Goal: Find contact information: Find contact information

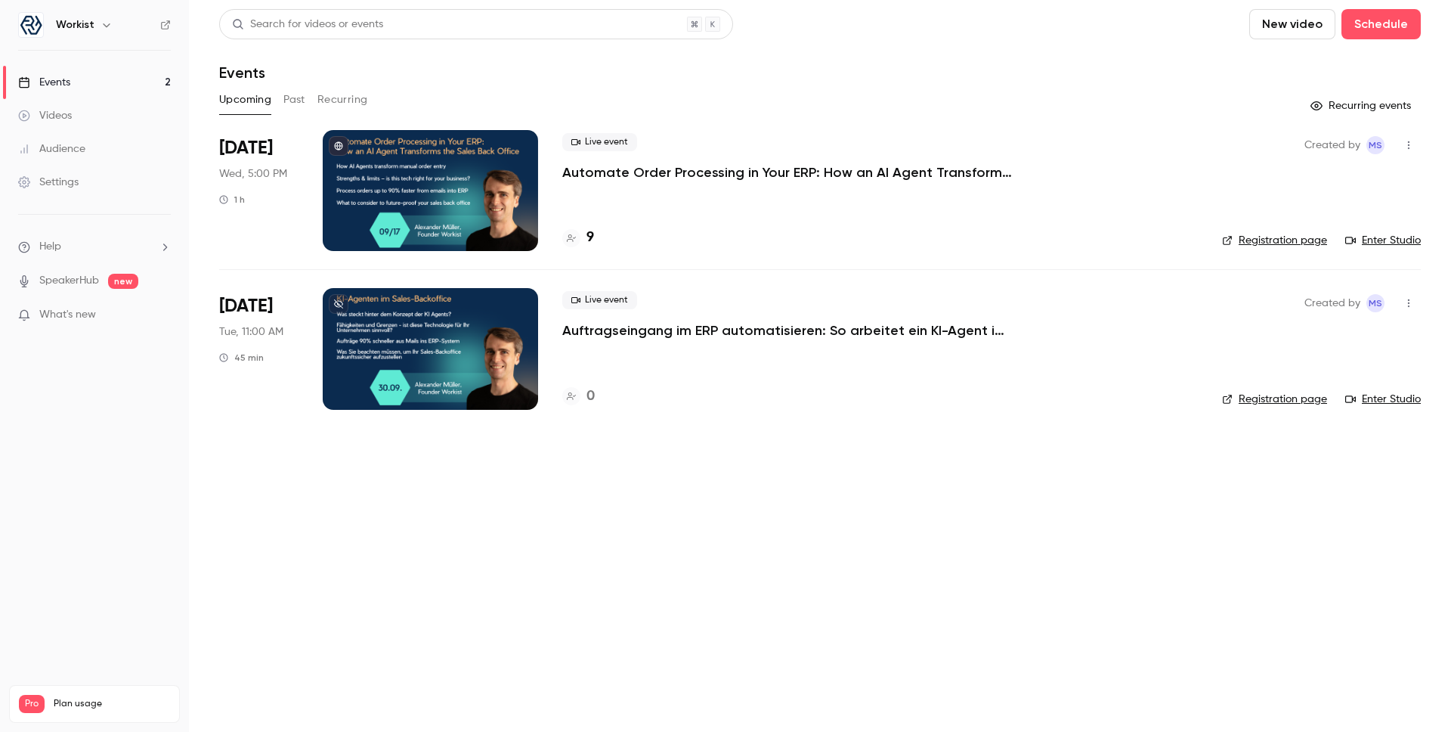
click at [587, 229] on h4 "9" at bounding box center [591, 238] width 8 height 20
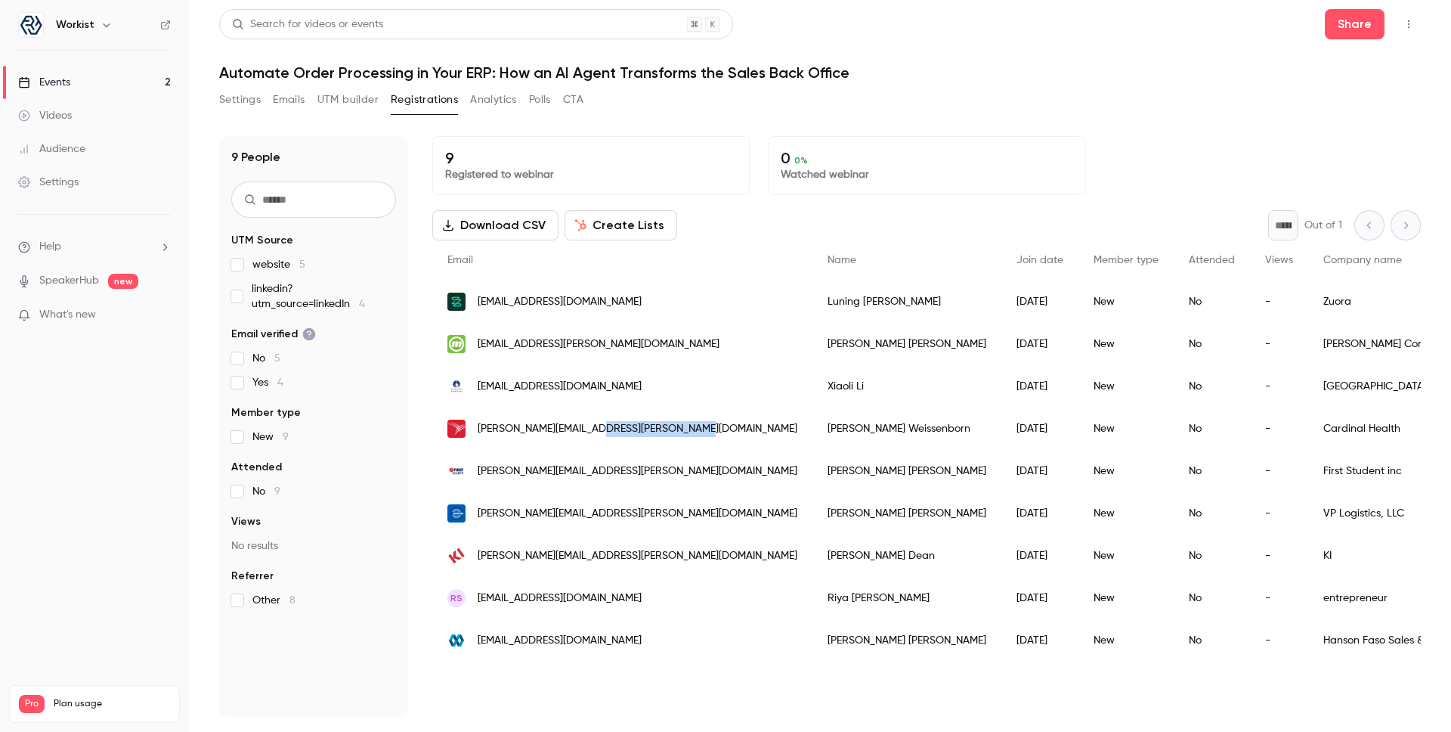
drag, startPoint x: 681, startPoint y: 426, endPoint x: 595, endPoint y: 423, distance: 86.2
click at [595, 423] on div "[PERSON_NAME][EMAIL_ADDRESS][PERSON_NAME][DOMAIN_NAME]" at bounding box center [622, 428] width 380 height 42
click at [813, 432] on div "[PERSON_NAME]" at bounding box center [907, 428] width 189 height 42
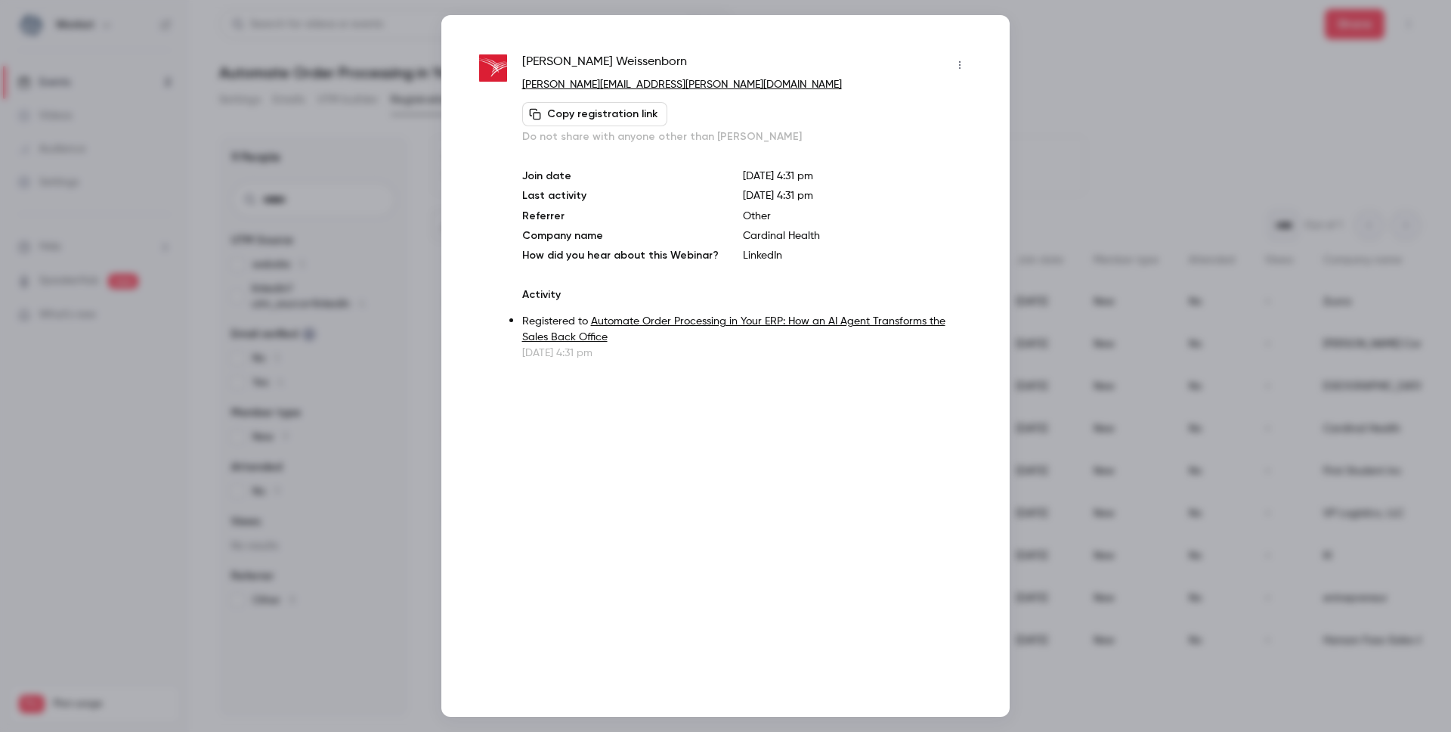
click at [766, 432] on div "[PERSON_NAME] [PERSON_NAME][EMAIL_ADDRESS][PERSON_NAME][DOMAIN_NAME] Copy regis…" at bounding box center [725, 365] width 568 height 701
drag, startPoint x: 656, startPoint y: 70, endPoint x: 516, endPoint y: 58, distance: 140.3
click at [516, 58] on div "[PERSON_NAME] [PERSON_NAME][EMAIL_ADDRESS][PERSON_NAME][DOMAIN_NAME] Copy regis…" at bounding box center [725, 207] width 493 height 308
copy span "[PERSON_NAME]"
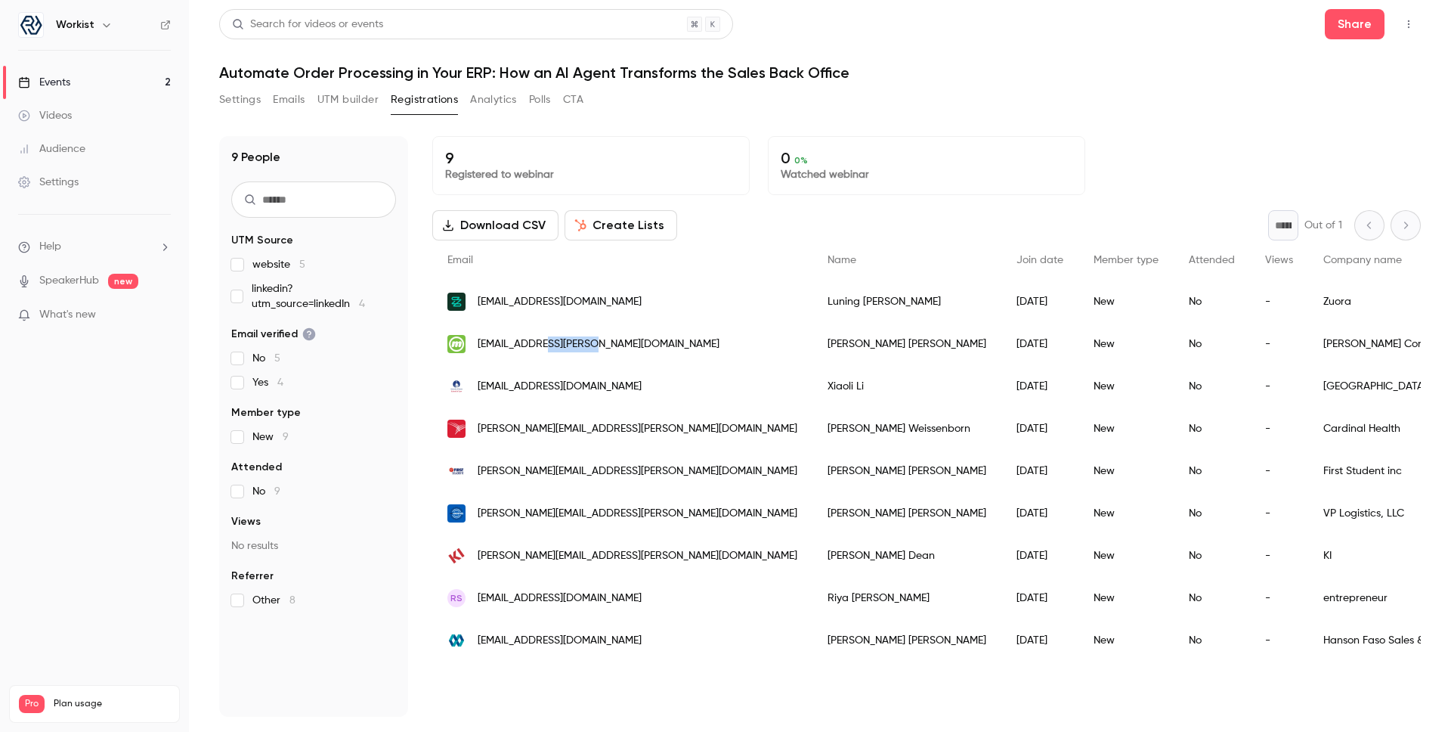
drag, startPoint x: 604, startPoint y: 344, endPoint x: 542, endPoint y: 344, distance: 62.0
click at [542, 344] on div "[EMAIL_ADDRESS][PERSON_NAME][DOMAIN_NAME]" at bounding box center [622, 344] width 380 height 42
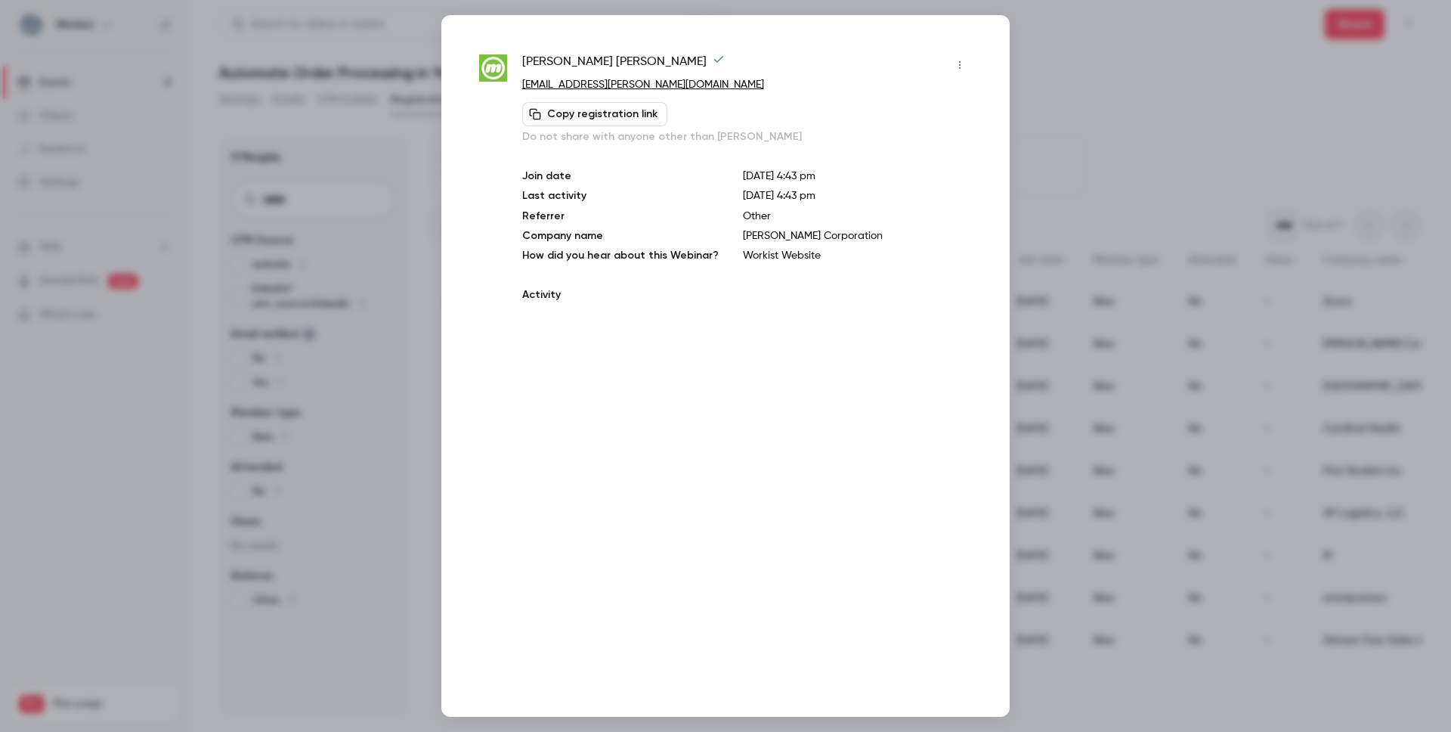
copy span "[PERSON_NAME][DOMAIN_NAME]"
drag, startPoint x: 655, startPoint y: 88, endPoint x: 583, endPoint y: 86, distance: 72.6
click at [583, 86] on p "[EMAIL_ADDRESS][PERSON_NAME][DOMAIN_NAME]" at bounding box center [747, 85] width 450 height 16
copy link "[PERSON_NAME][DOMAIN_NAME]"
click at [1071, 81] on div at bounding box center [725, 366] width 1451 height 732
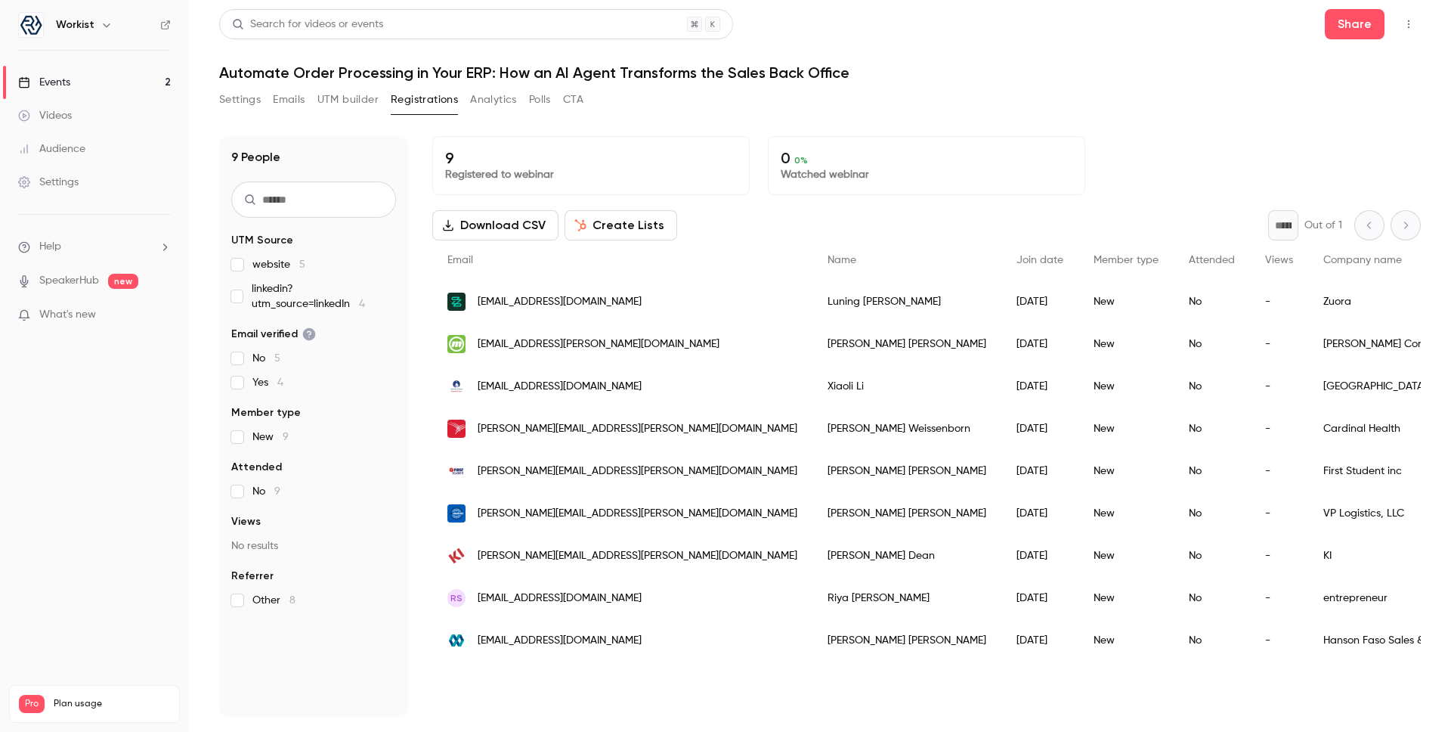
click at [1071, 81] on h1 "Automate Order Processing in Your ERP: How an AI Agent Transforms the Sales Bac…" at bounding box center [820, 72] width 1202 height 18
click at [68, 88] on div "Events" at bounding box center [44, 82] width 52 height 15
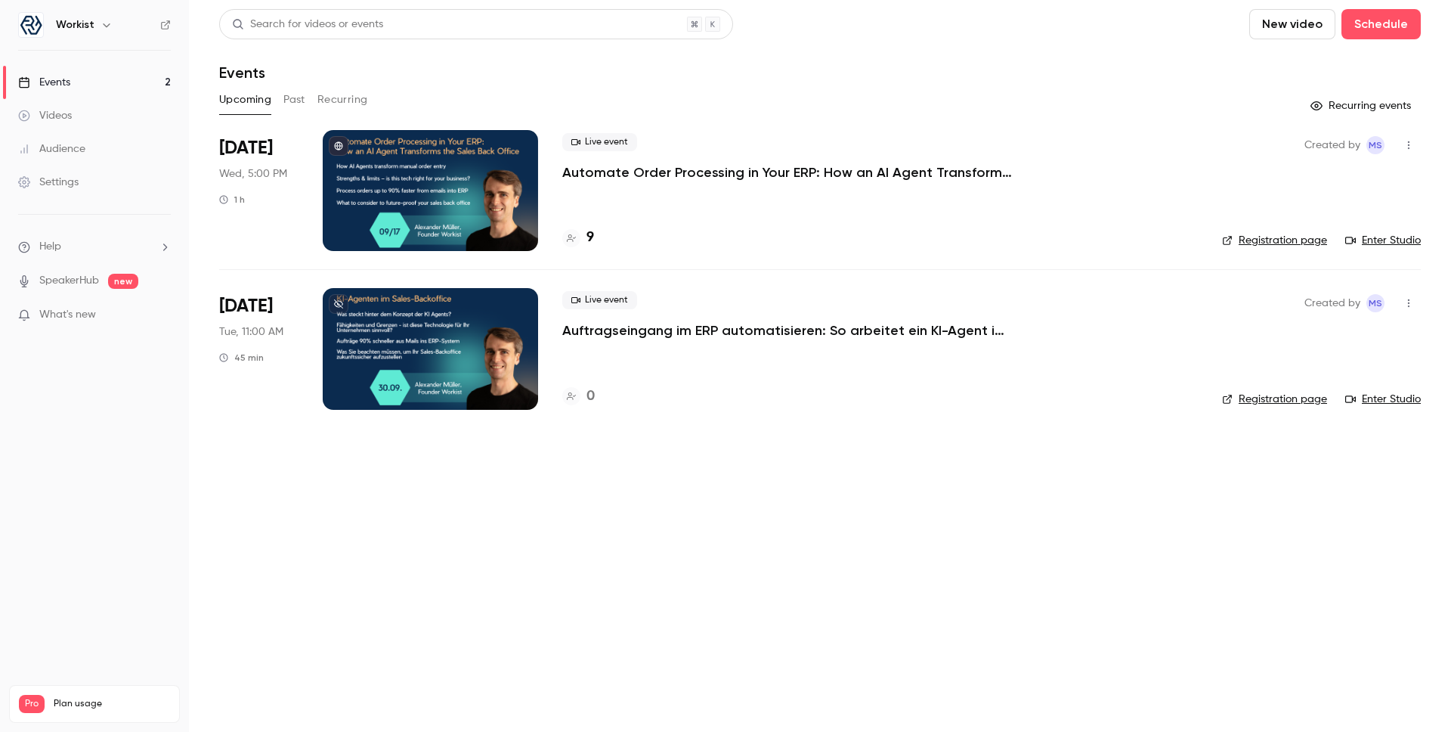
click at [380, 321] on div at bounding box center [430, 348] width 215 height 121
